Goal: Task Accomplishment & Management: Use online tool/utility

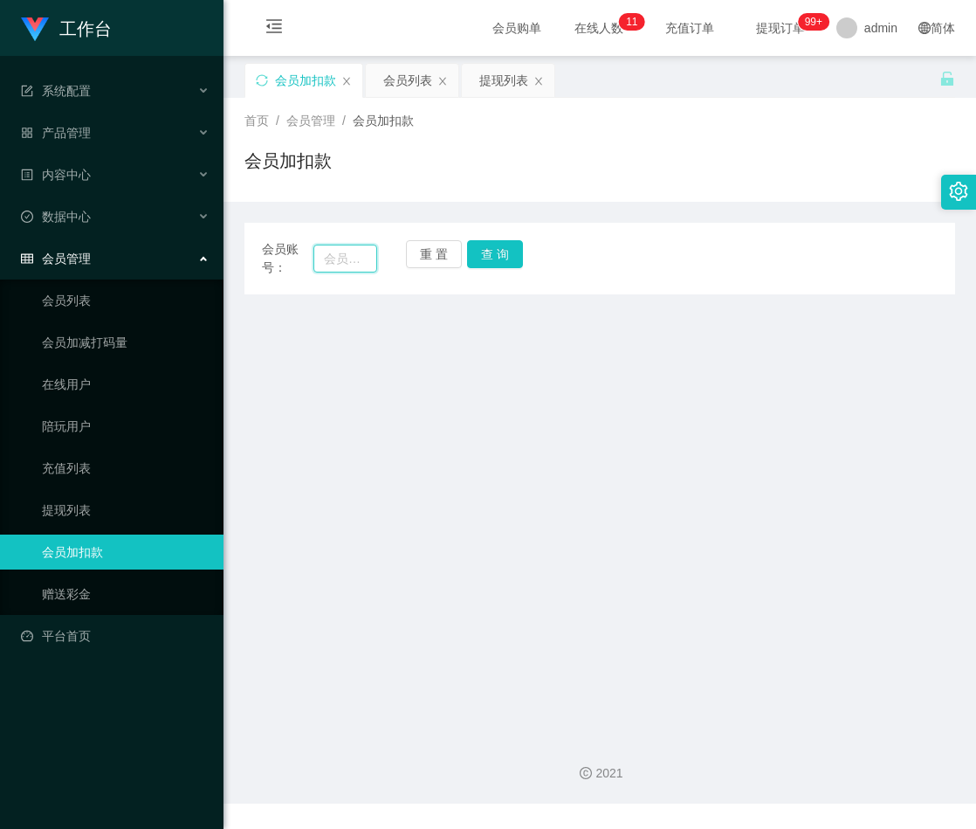
drag, startPoint x: 342, startPoint y: 265, endPoint x: 354, endPoint y: 260, distance: 12.2
click at [342, 265] on input "text" at bounding box center [345, 258] width 64 height 28
paste input "Yueyue123"
type input "Yueyue123"
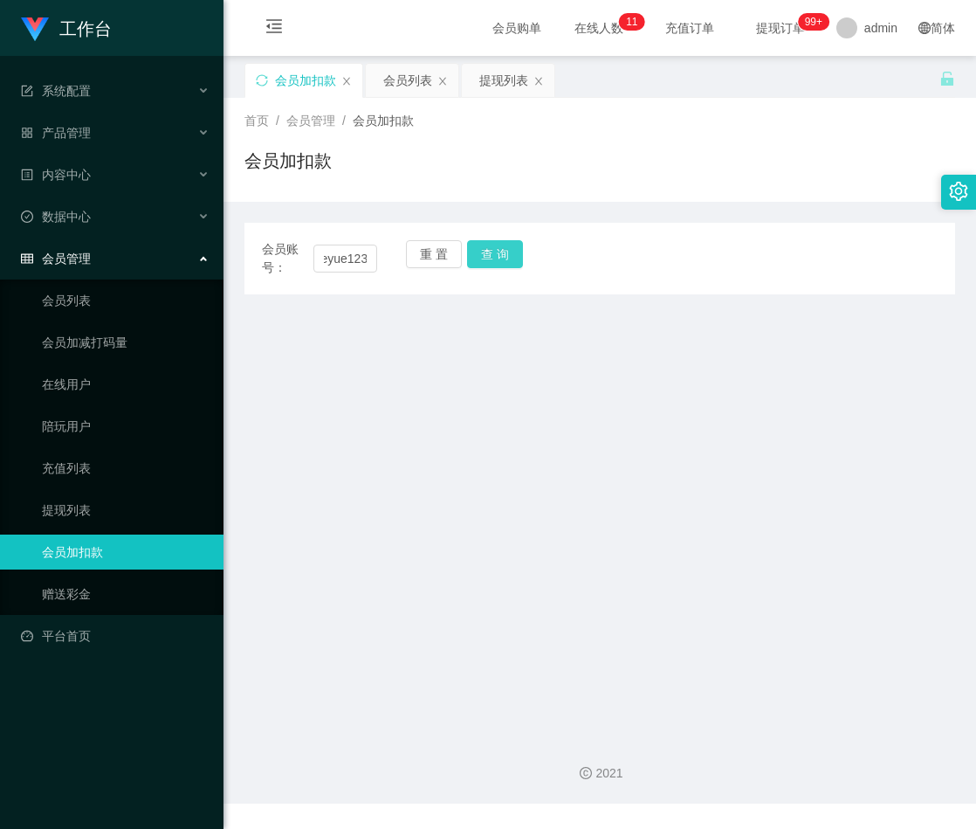
drag, startPoint x: 486, startPoint y: 250, endPoint x: 578, endPoint y: 306, distance: 108.6
click at [486, 250] on button "查 询" at bounding box center [495, 254] width 56 height 28
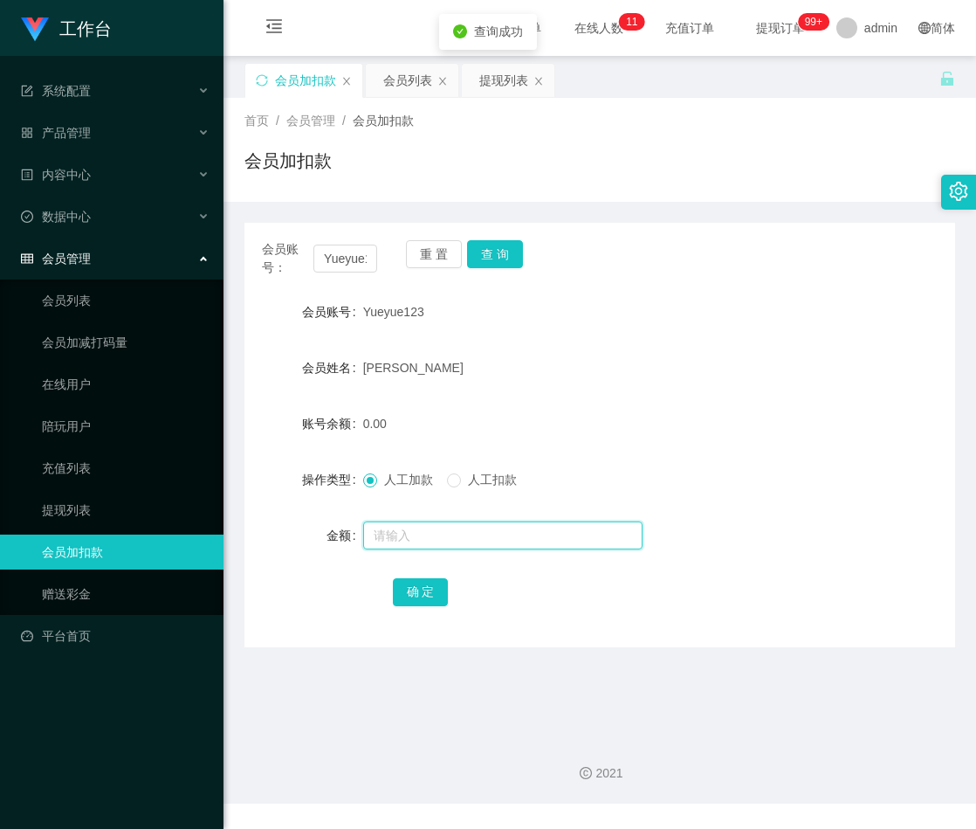
click at [416, 527] on input "text" at bounding box center [502, 535] width 279 height 28
type input "100"
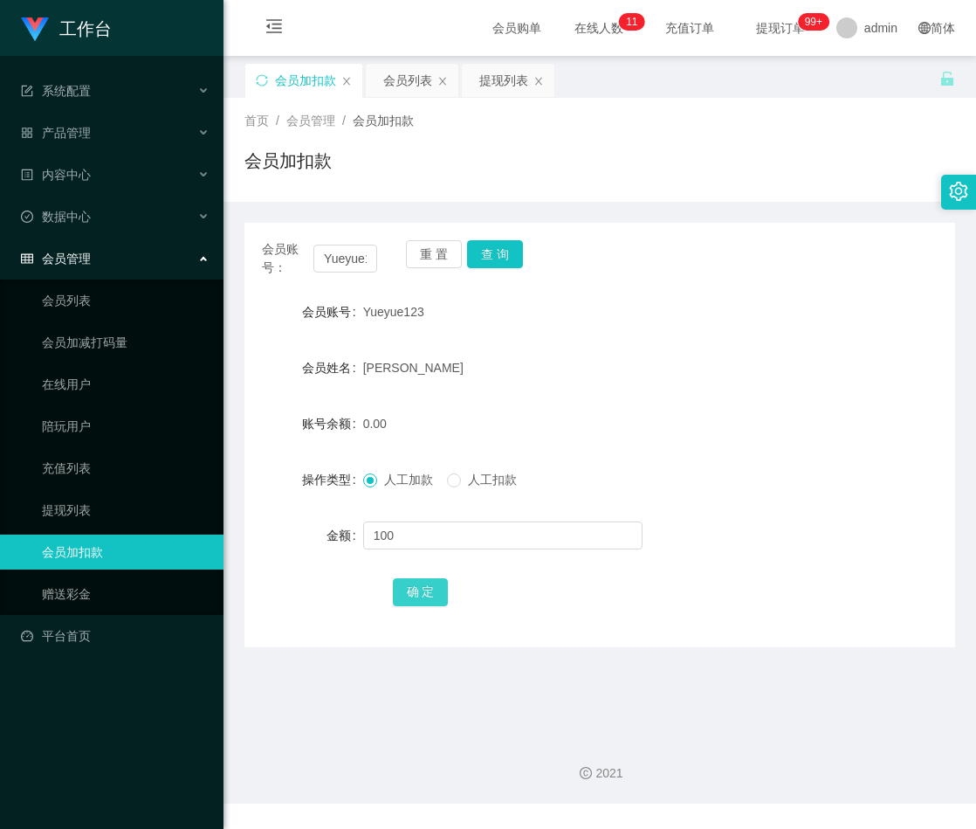
click at [427, 591] on button "确 定" at bounding box center [421, 592] width 56 height 28
click at [423, 251] on button "重 置" at bounding box center [434, 254] width 56 height 28
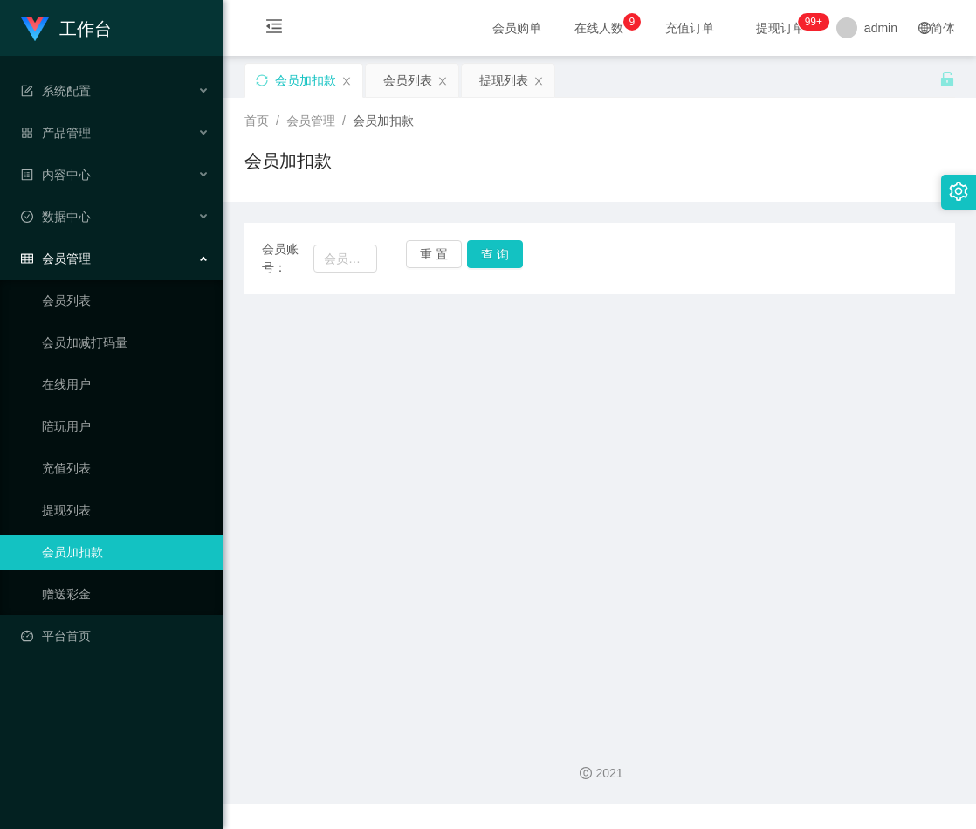
click at [729, 437] on main "关闭左侧 关闭右侧 关闭其它 刷新页面 会员加扣款 会员列表 提现列表 首页 / 会员管理 / 会员加扣款 / 会员加扣款 会员账号： 重 置 查 询 会员账…" at bounding box center [600, 389] width 753 height 666
